Goal: Information Seeking & Learning: Learn about a topic

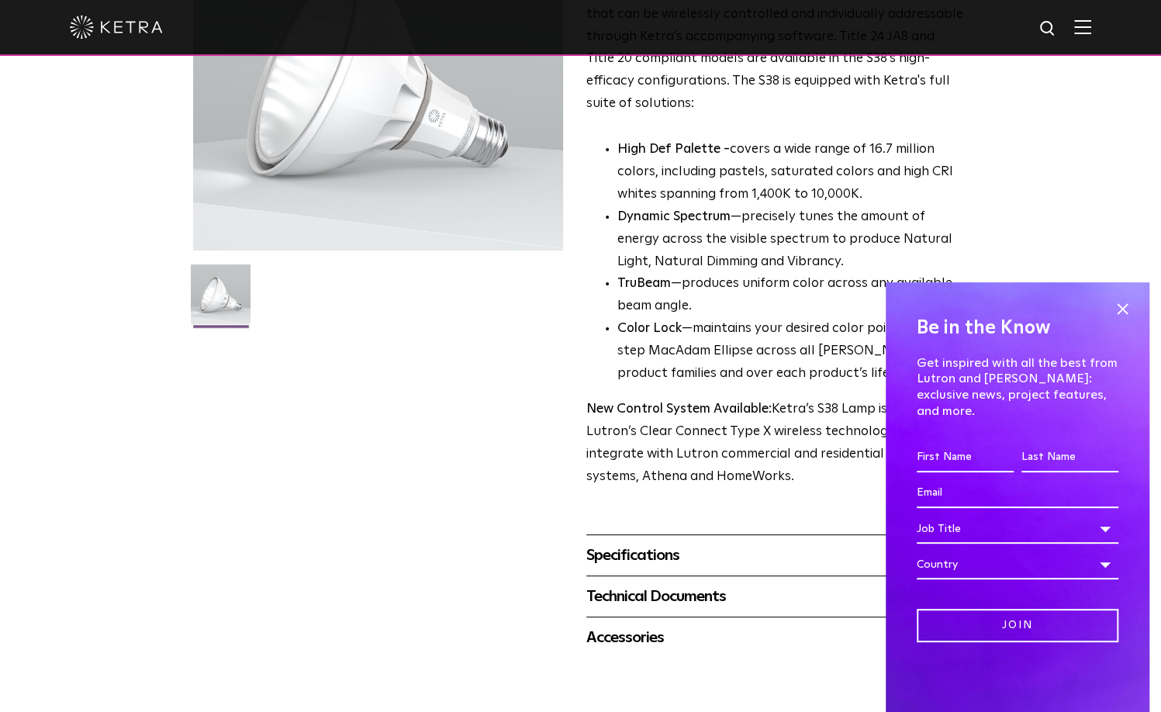
scroll to position [620, 0]
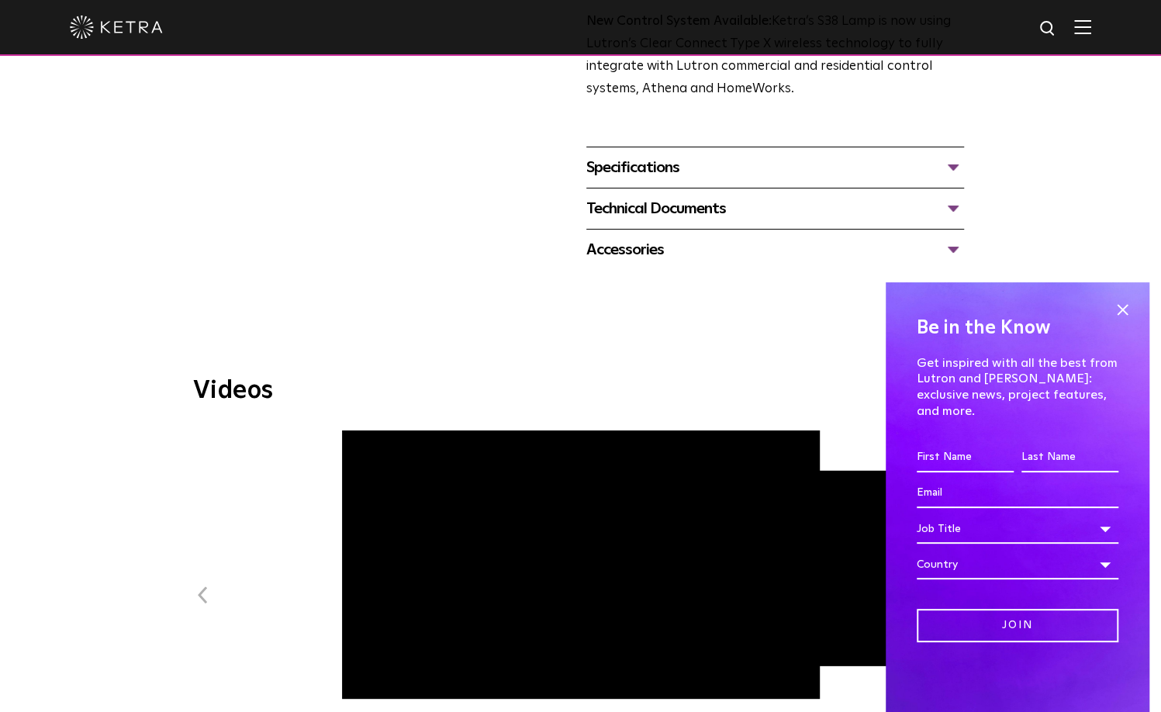
click at [671, 164] on div "Specifications" at bounding box center [775, 167] width 378 height 25
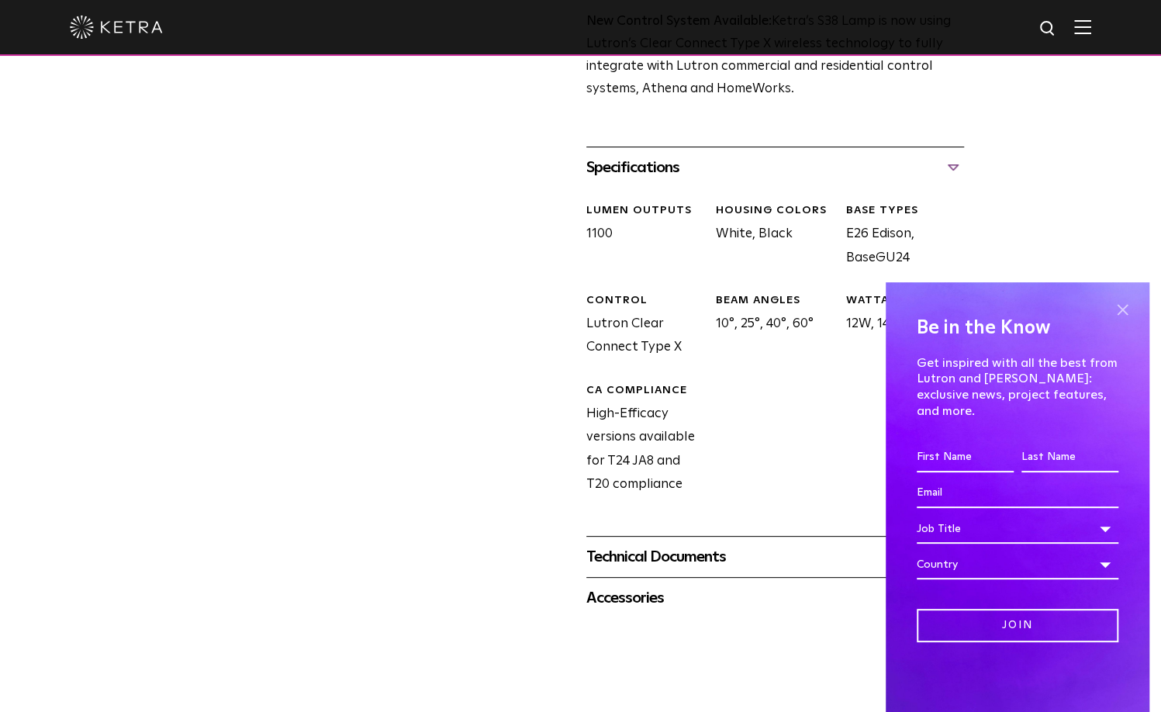
click at [1129, 321] on span at bounding box center [1122, 309] width 23 height 23
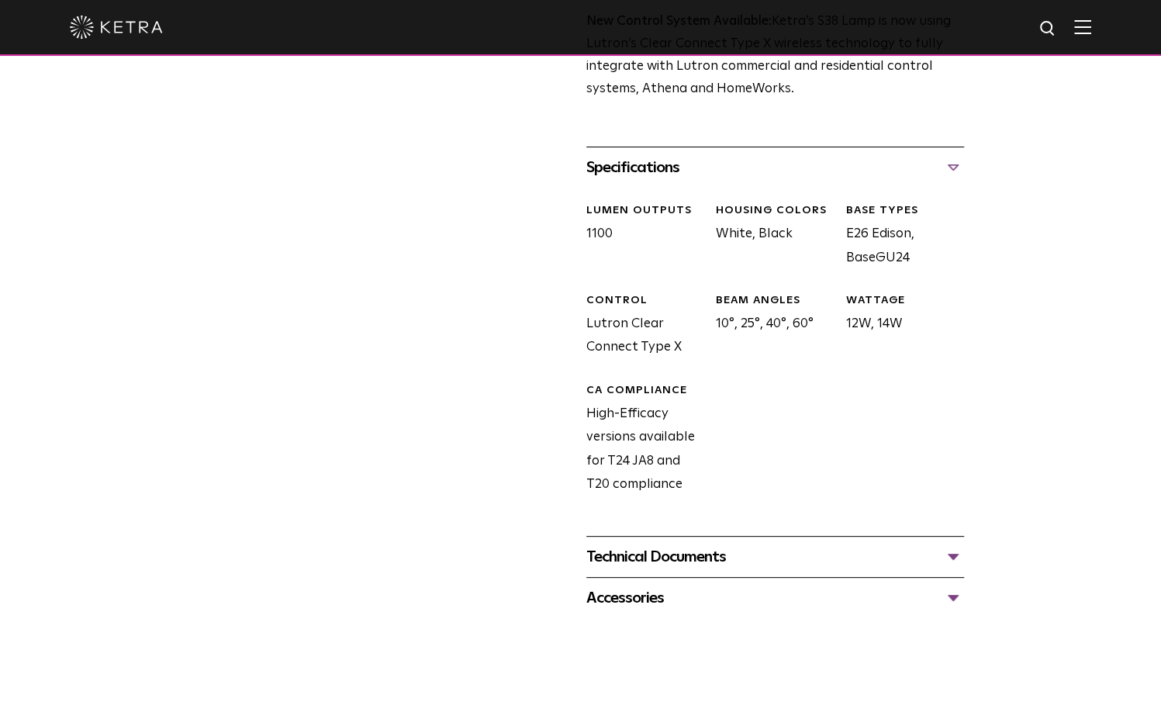
click at [731, 555] on div "Technical Documents" at bounding box center [775, 556] width 378 height 25
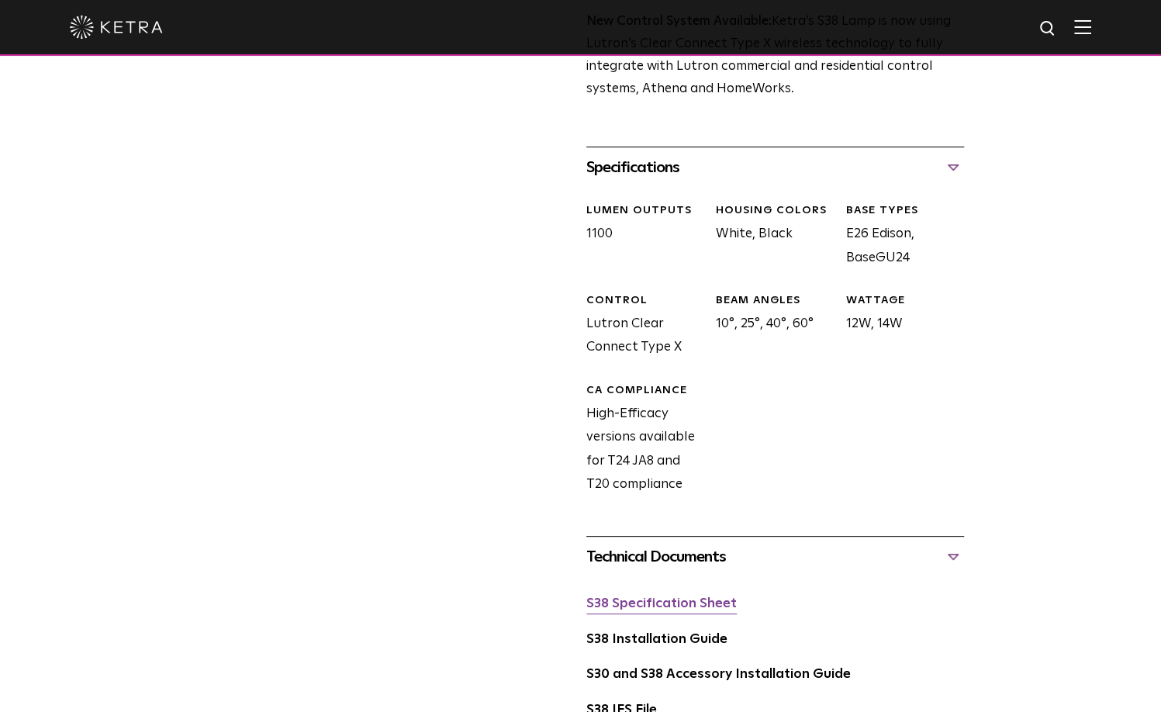
click at [666, 604] on link "S38 Specification Sheet" at bounding box center [661, 603] width 150 height 13
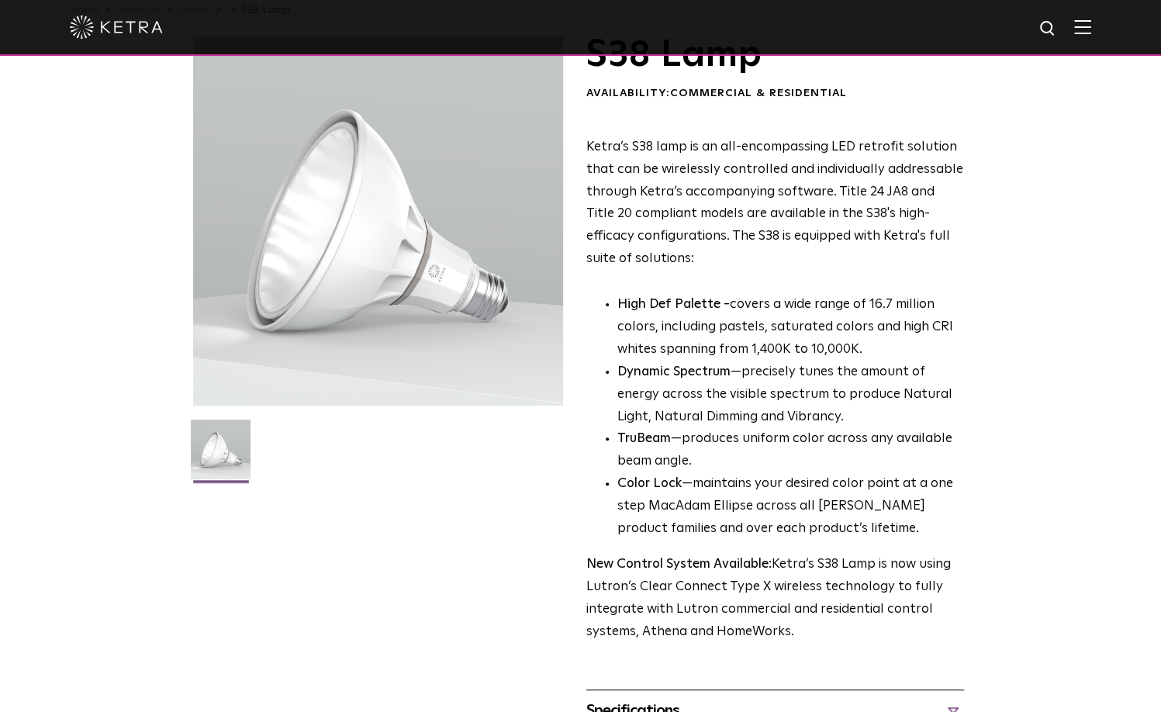
click at [1091, 36] on div at bounding box center [580, 27] width 1021 height 54
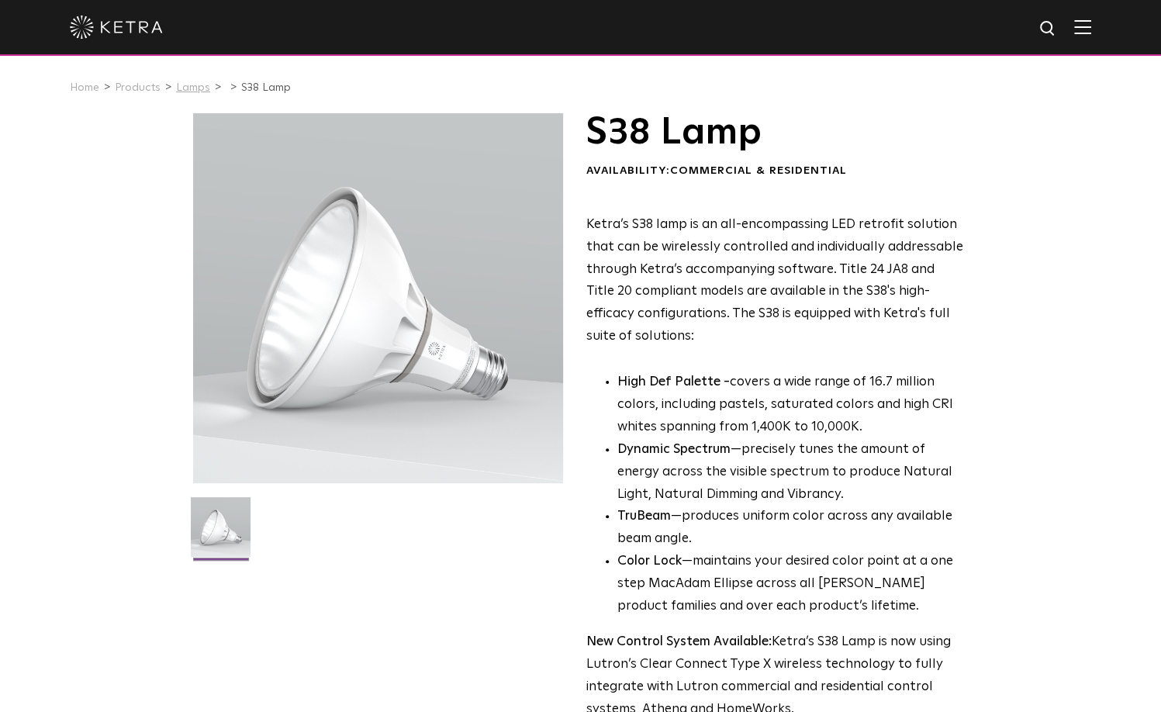
click at [188, 86] on link "Lamps" at bounding box center [193, 87] width 34 height 11
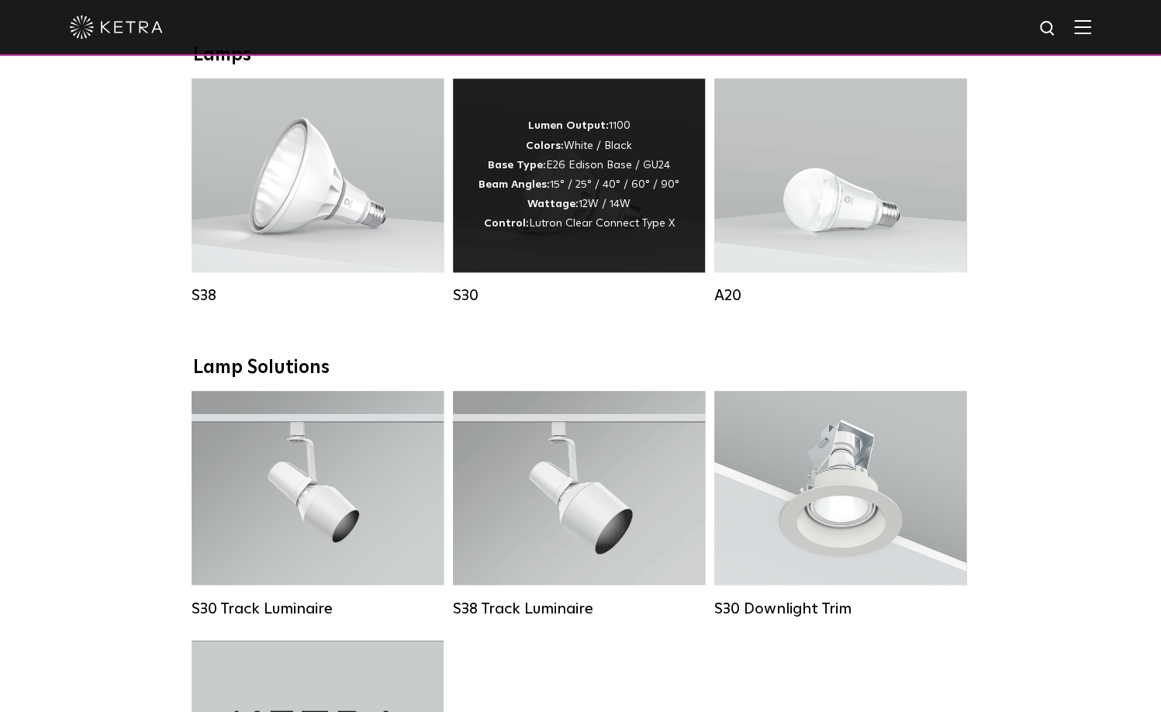
click at [520, 229] on strong "Control:" at bounding box center [506, 223] width 45 height 11
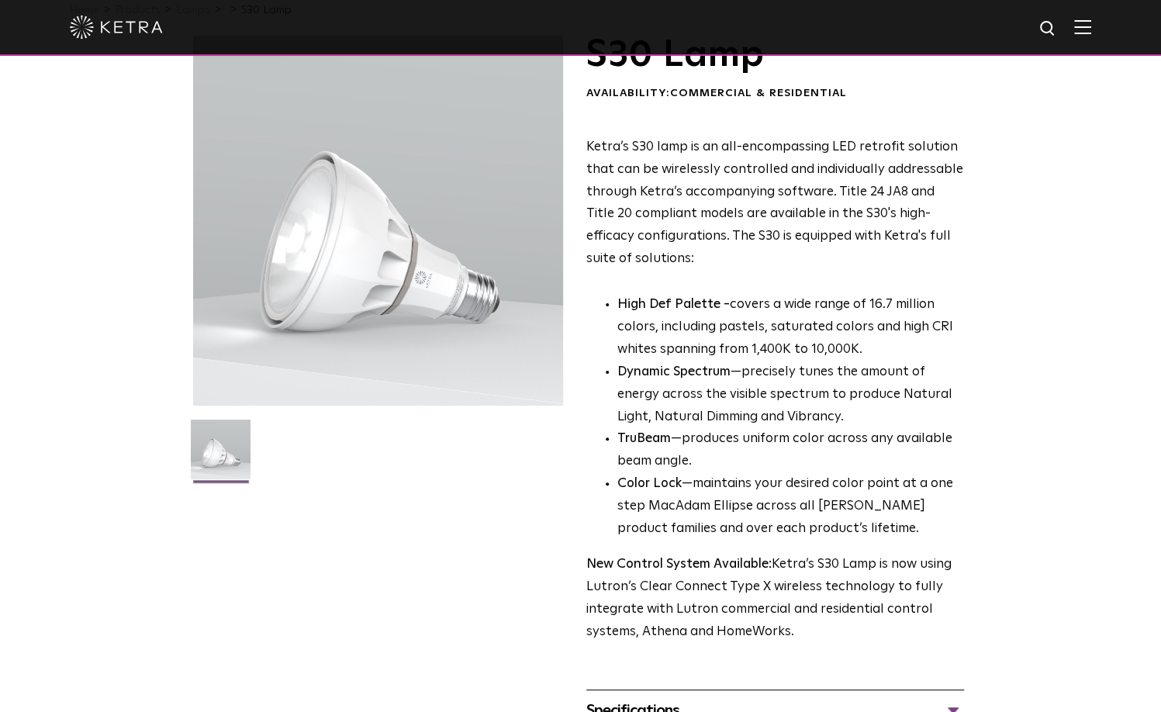
scroll to position [465, 0]
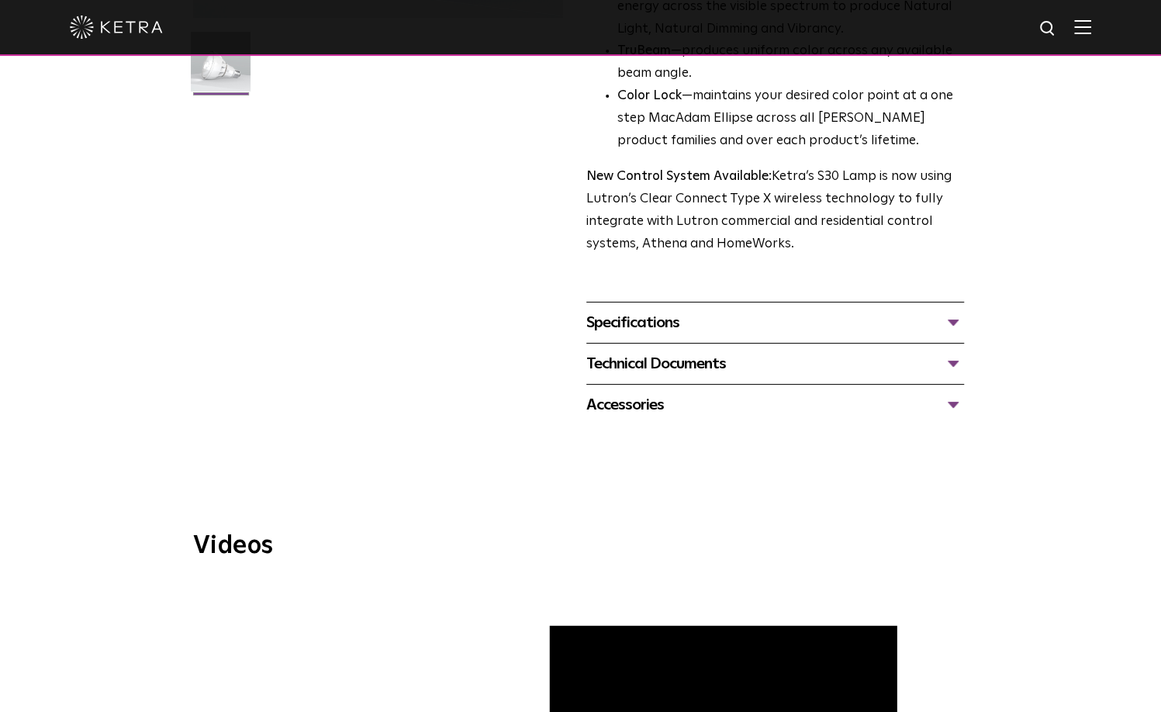
click at [678, 314] on div "Specifications" at bounding box center [775, 322] width 378 height 25
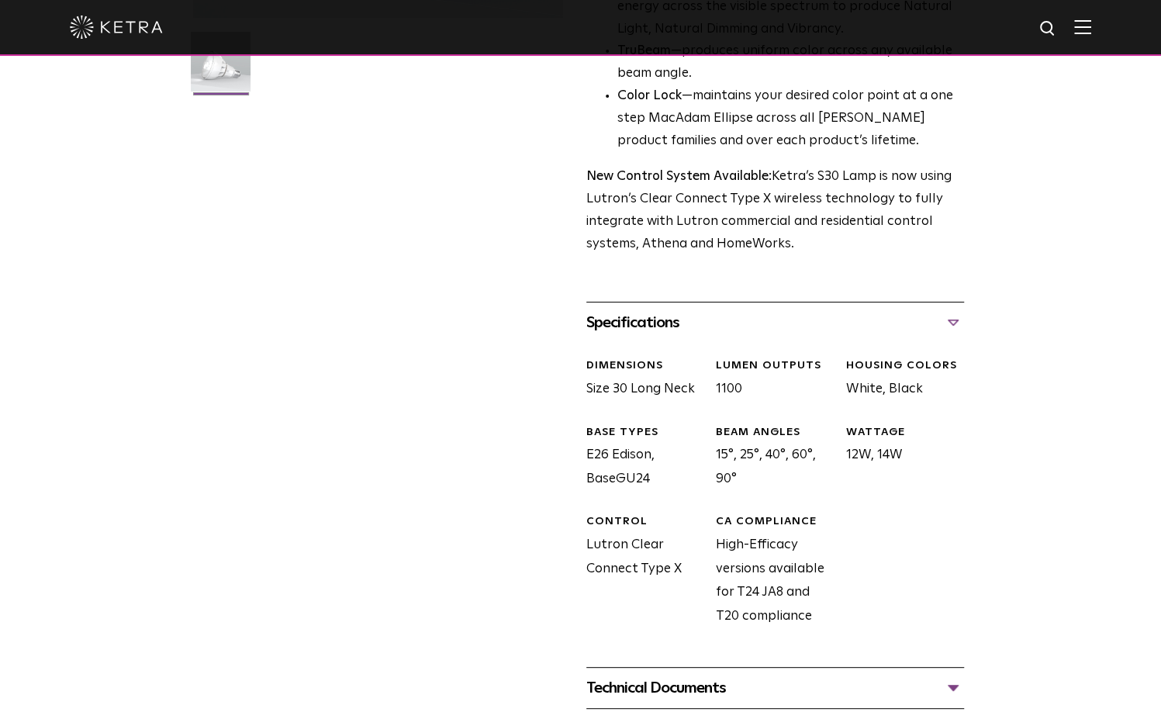
scroll to position [853, 0]
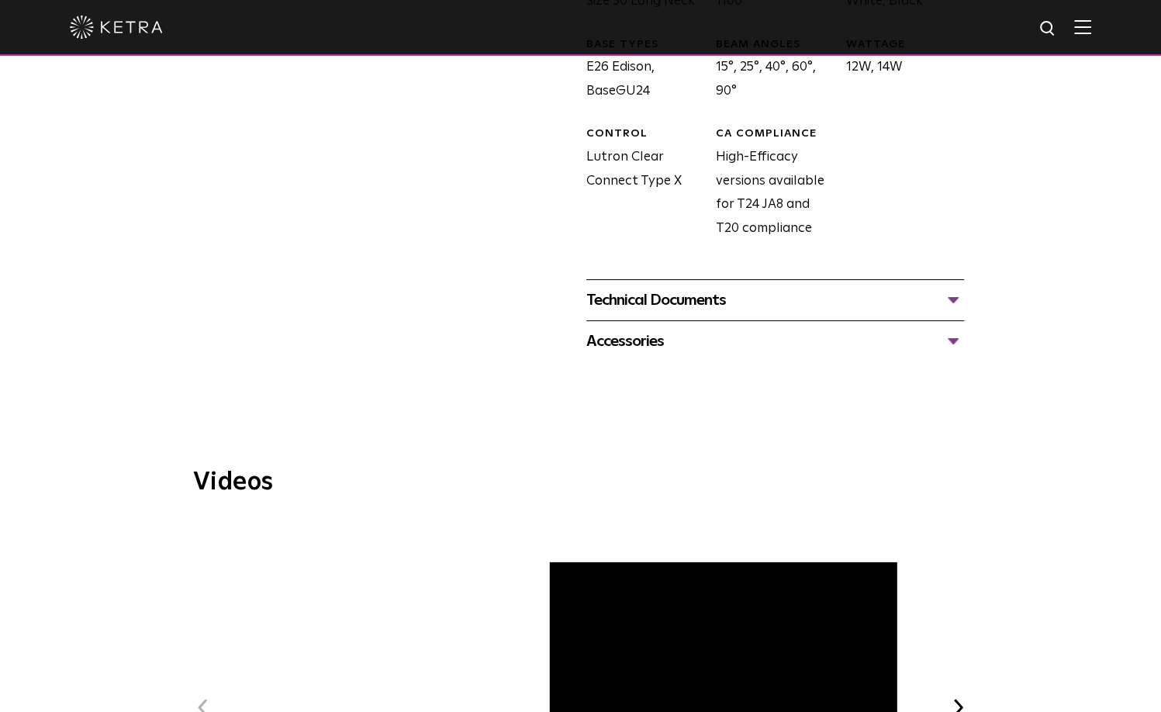
click at [680, 305] on div "Technical Documents" at bounding box center [775, 300] width 378 height 25
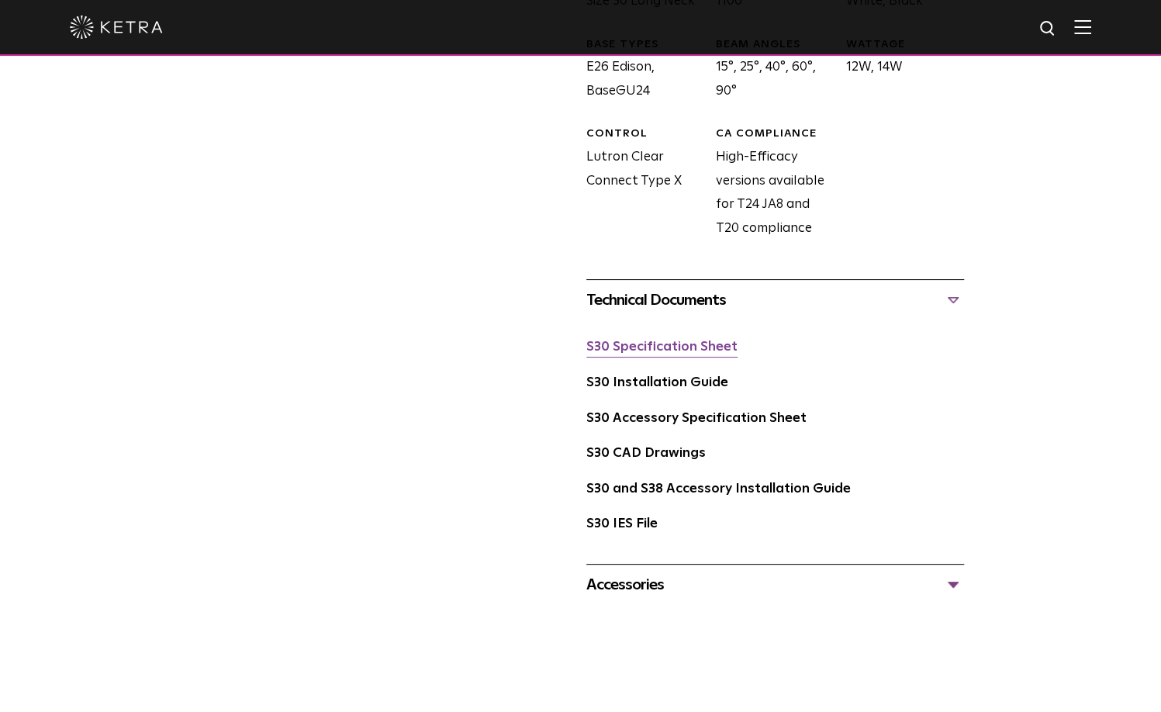
click at [675, 354] on link "S30 Specification Sheet" at bounding box center [661, 346] width 151 height 13
